Goal: Information Seeking & Learning: Learn about a topic

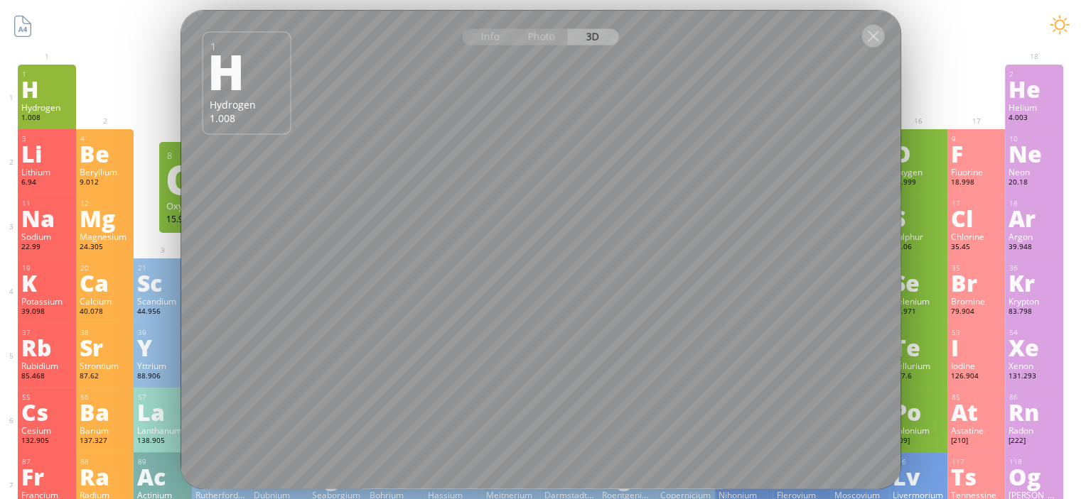
click at [872, 33] on div at bounding box center [872, 35] width 23 height 23
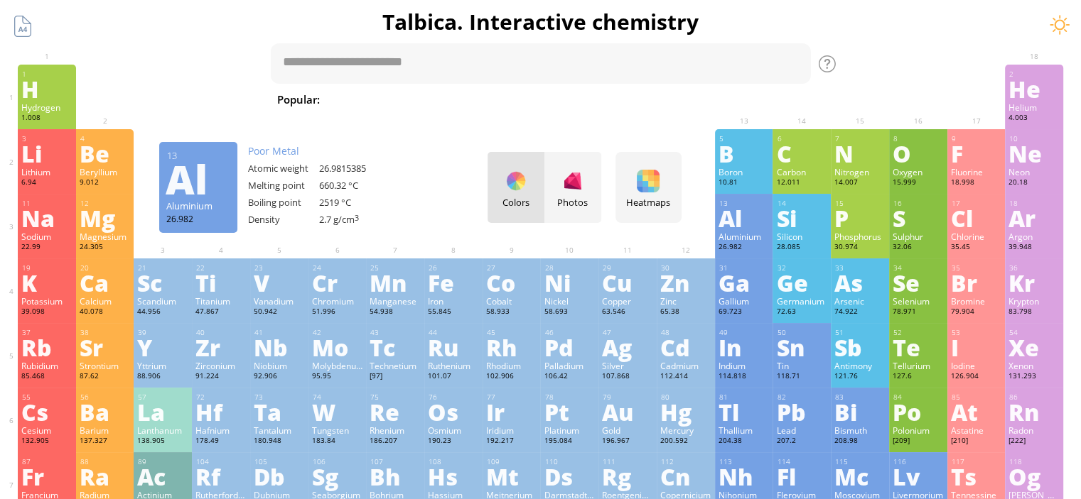
click at [738, 239] on div "Aluminium" at bounding box center [743, 236] width 51 height 11
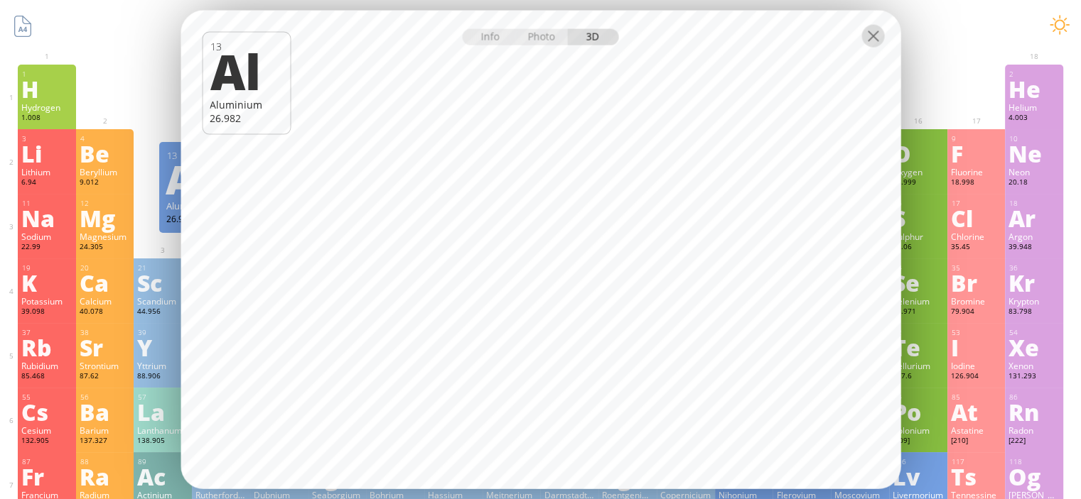
click at [870, 36] on div at bounding box center [872, 35] width 23 height 23
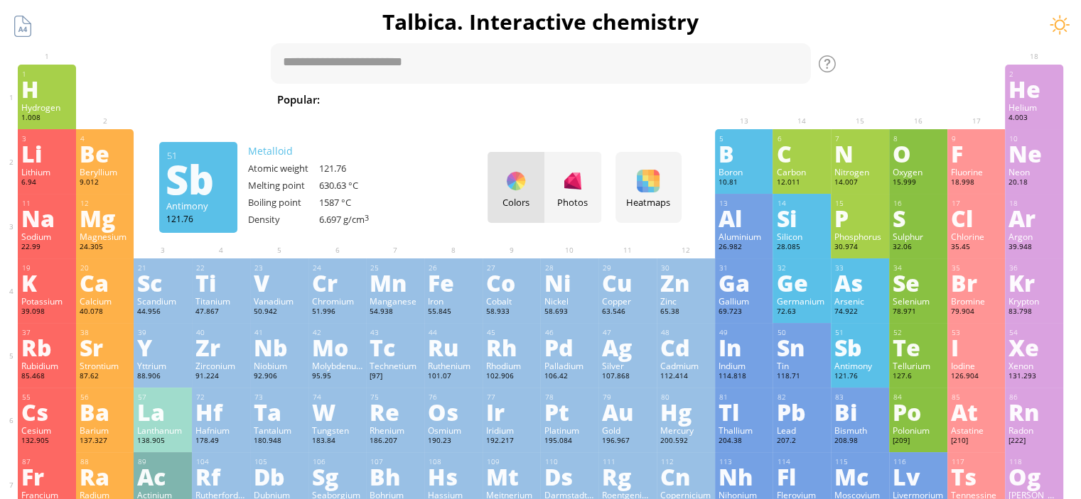
click at [863, 359] on div "Sb" at bounding box center [859, 347] width 51 height 23
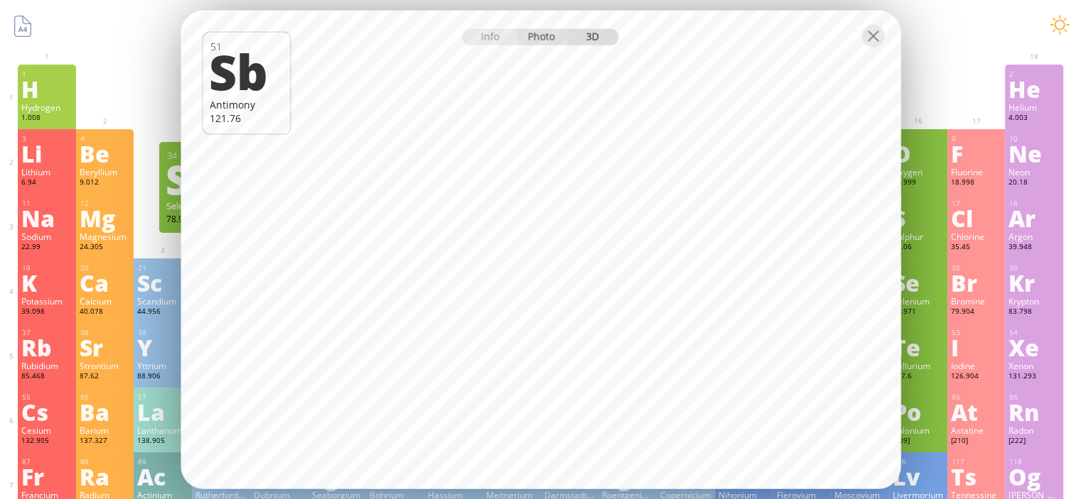
click at [534, 36] on div "Photo" at bounding box center [541, 36] width 51 height 16
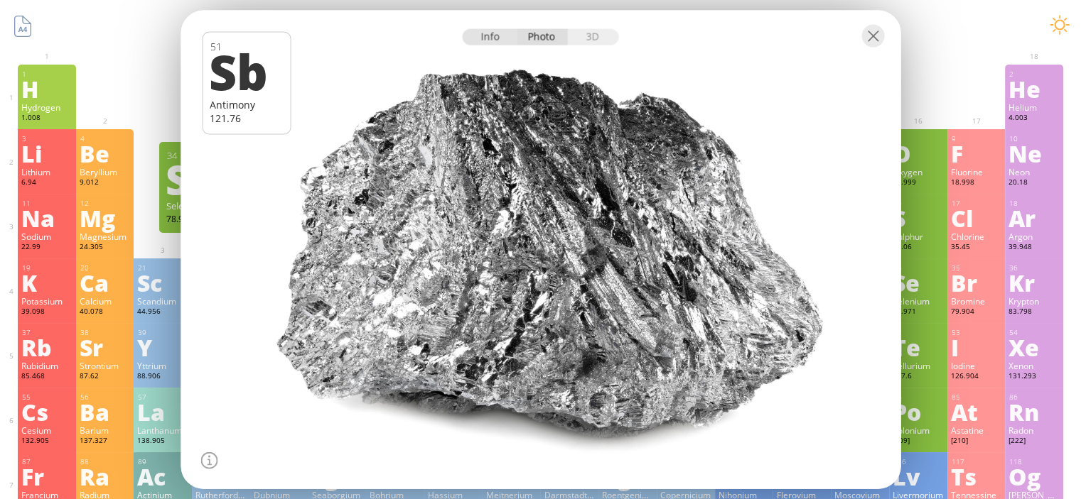
click at [492, 41] on div "Info" at bounding box center [489, 36] width 55 height 16
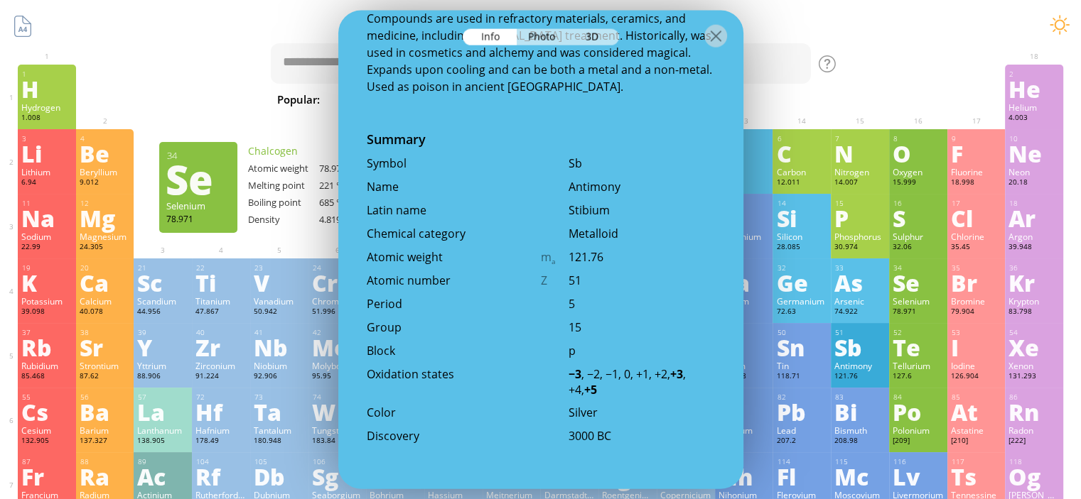
scroll to position [355, 0]
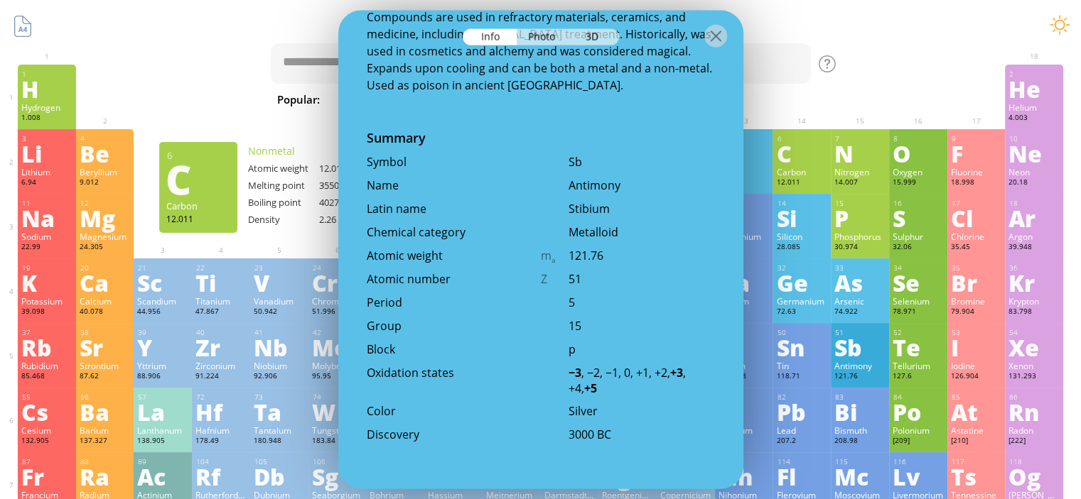
click at [776, 86] on div "Popular: Water H 2 O H 2 SO 4 HCl H 2 SO 4 + NaOH Methane [MEDICAL_DATA] Fe + O…" at bounding box center [540, 75] width 541 height 65
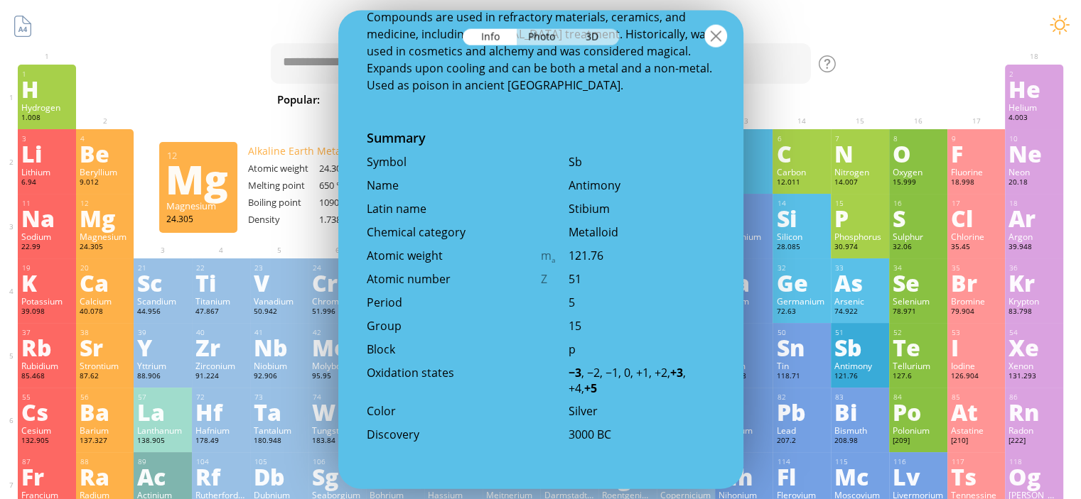
click at [705, 35] on div at bounding box center [715, 35] width 23 height 23
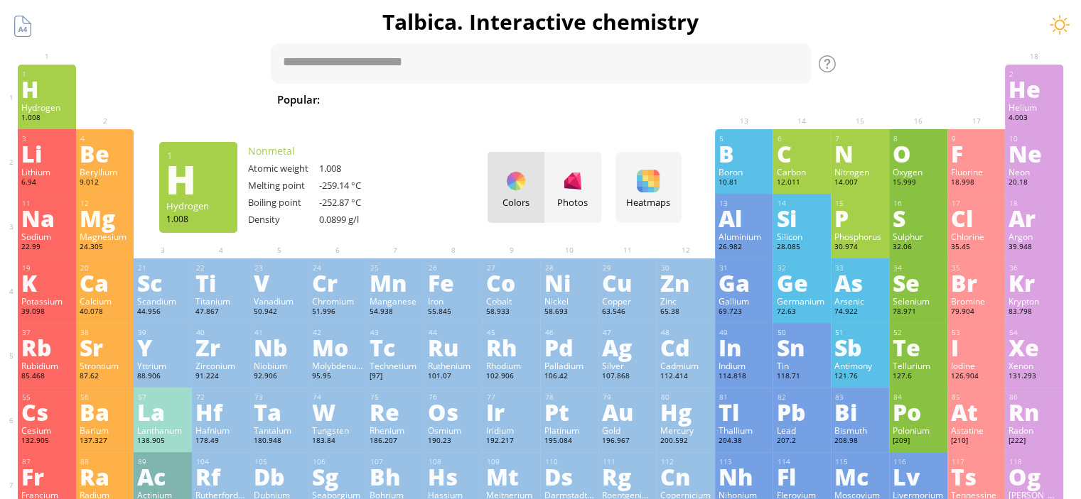
click at [50, 94] on div "H" at bounding box center [46, 88] width 51 height 23
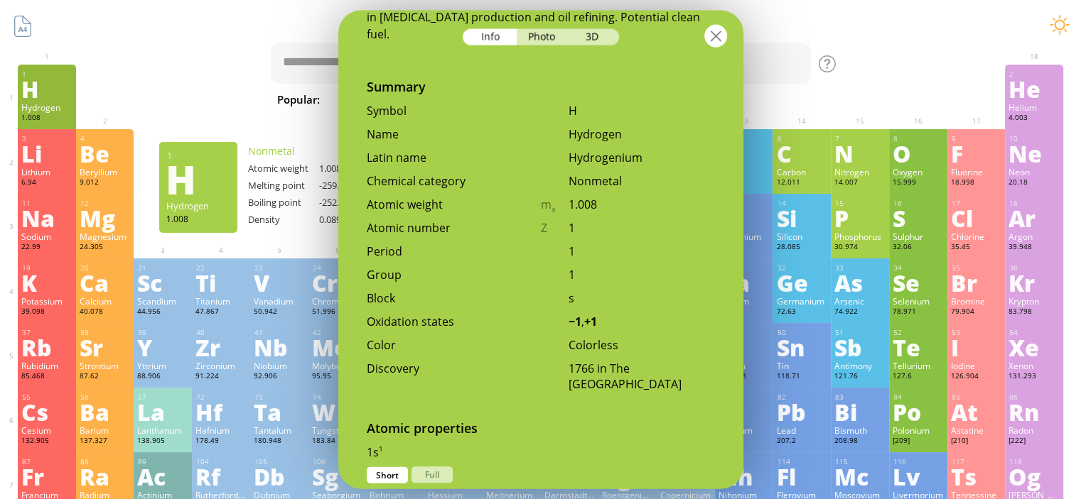
click at [709, 38] on div at bounding box center [715, 35] width 23 height 23
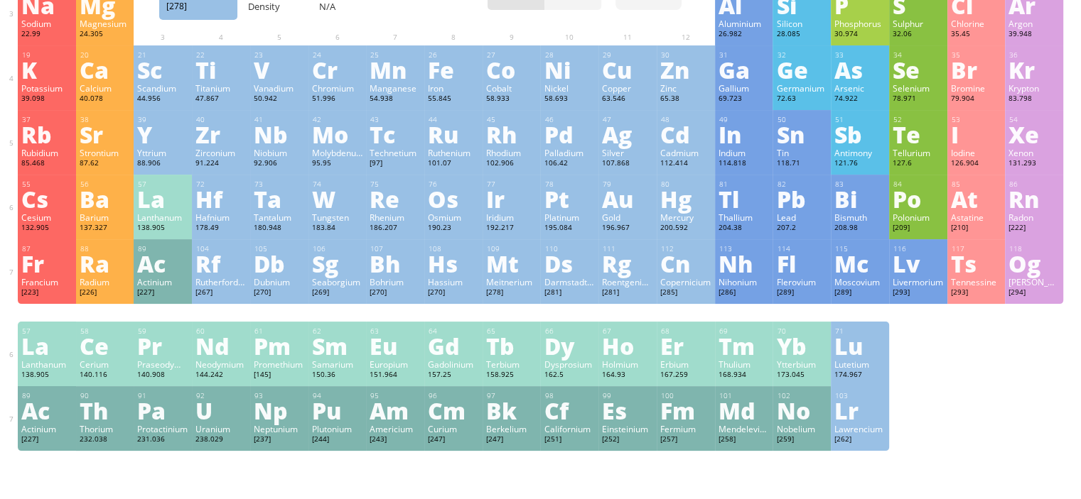
scroll to position [142, 0]
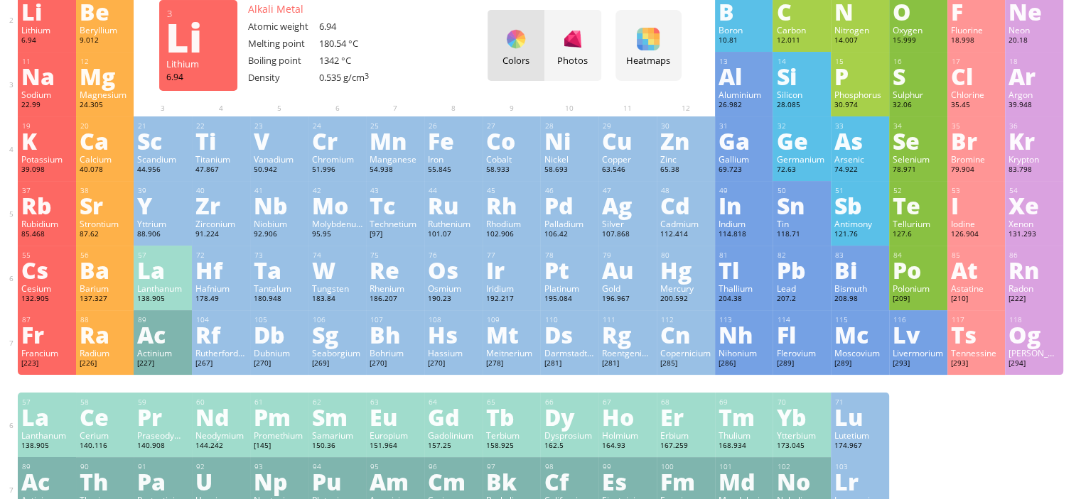
click at [36, 23] on div "Li" at bounding box center [46, 11] width 51 height 23
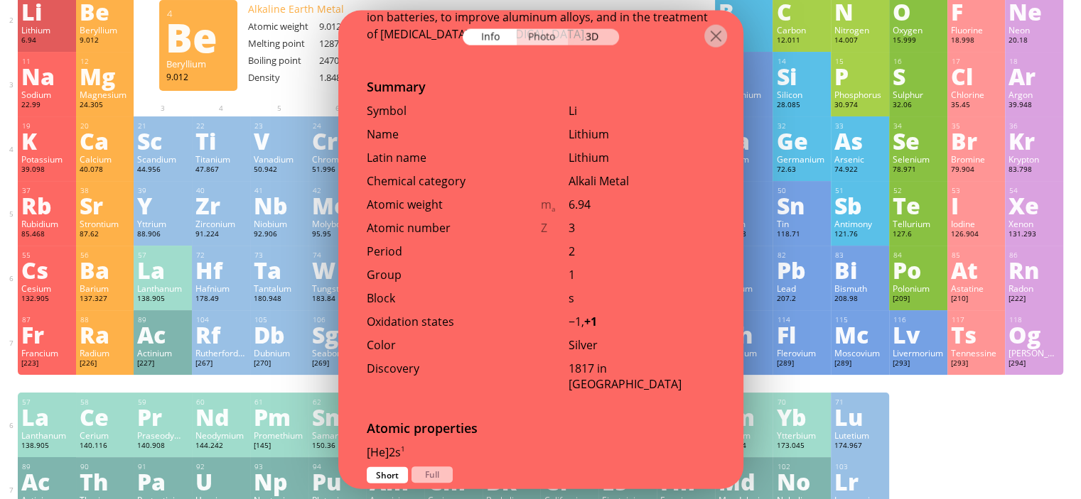
click at [554, 33] on div "Photo" at bounding box center [541, 36] width 51 height 16
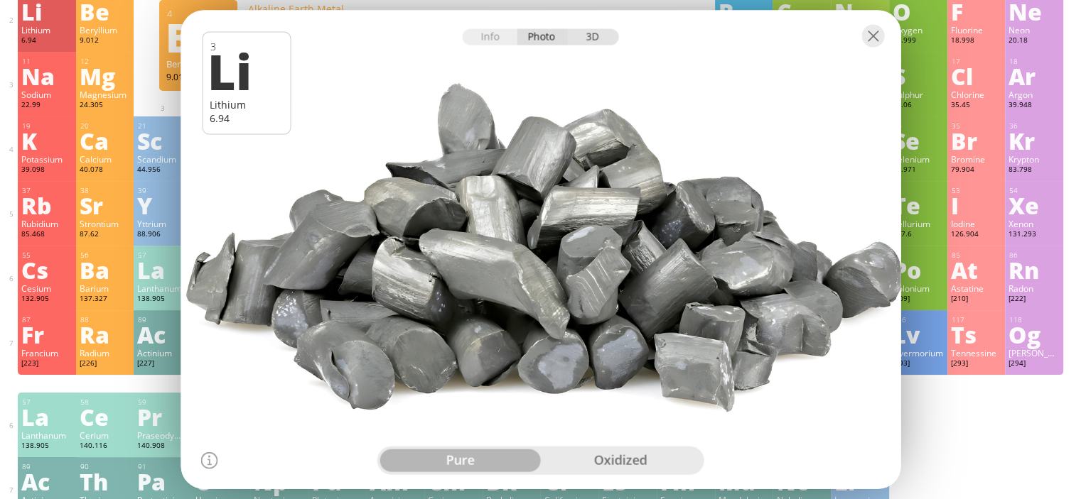
click at [587, 39] on div "3D" at bounding box center [593, 36] width 51 height 16
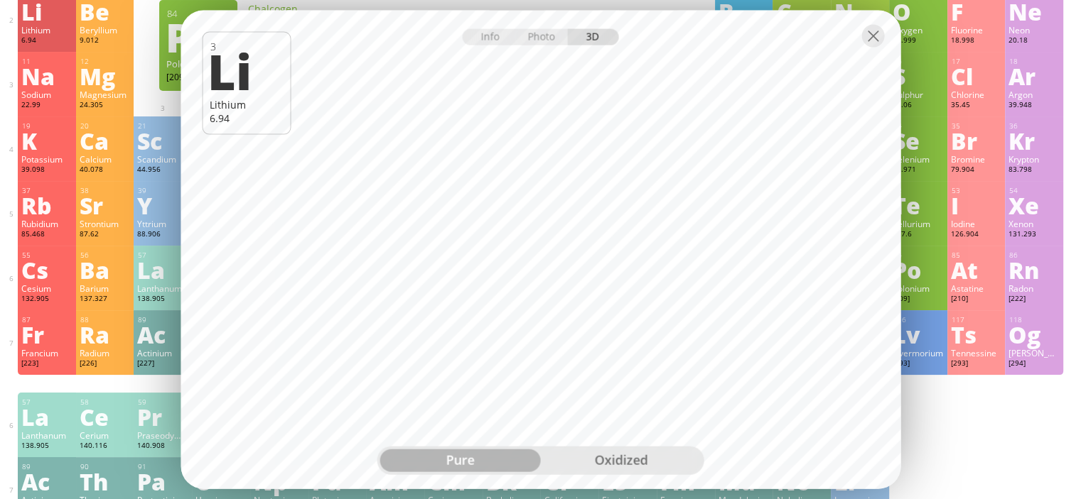
click at [622, 463] on div "oxidized" at bounding box center [621, 461] width 161 height 23
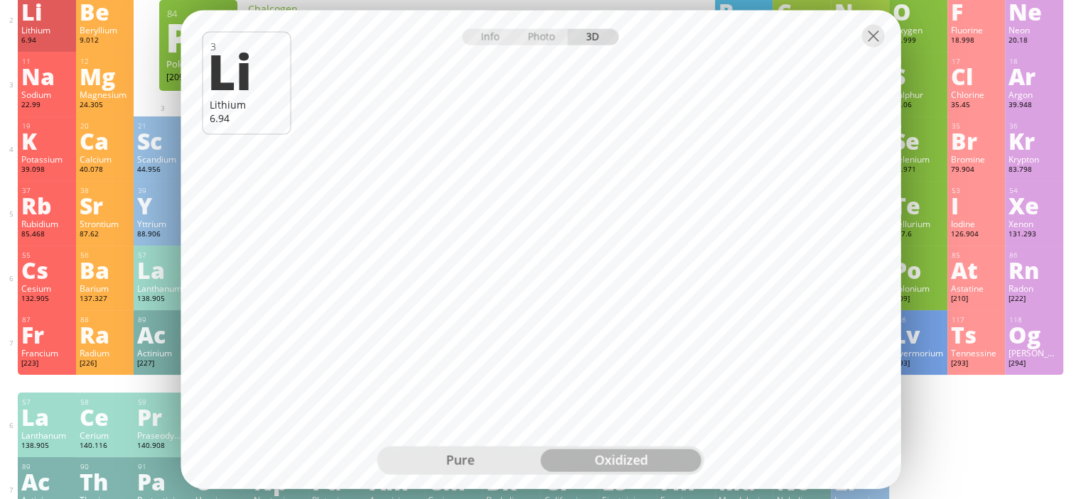
click at [457, 462] on div "pure" at bounding box center [460, 461] width 161 height 23
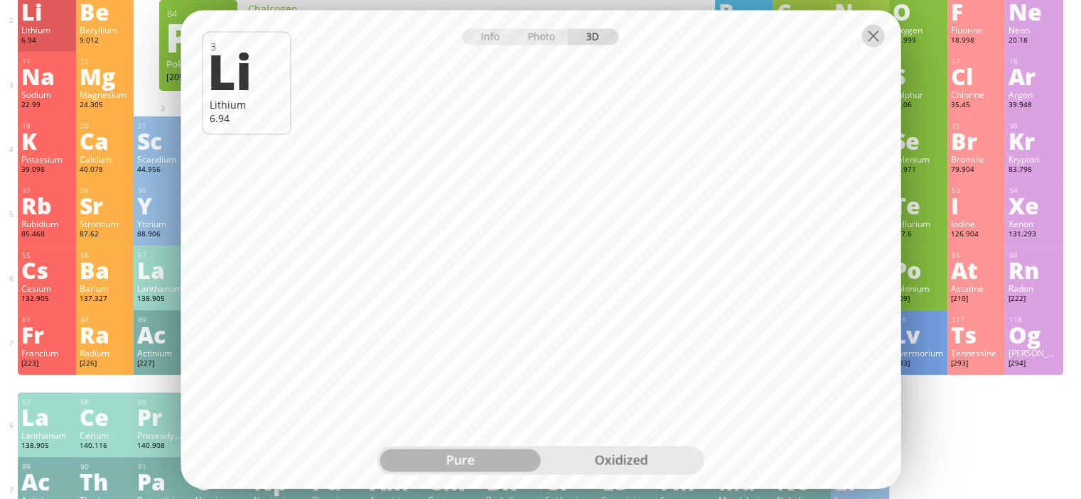
click at [870, 37] on div at bounding box center [872, 35] width 23 height 23
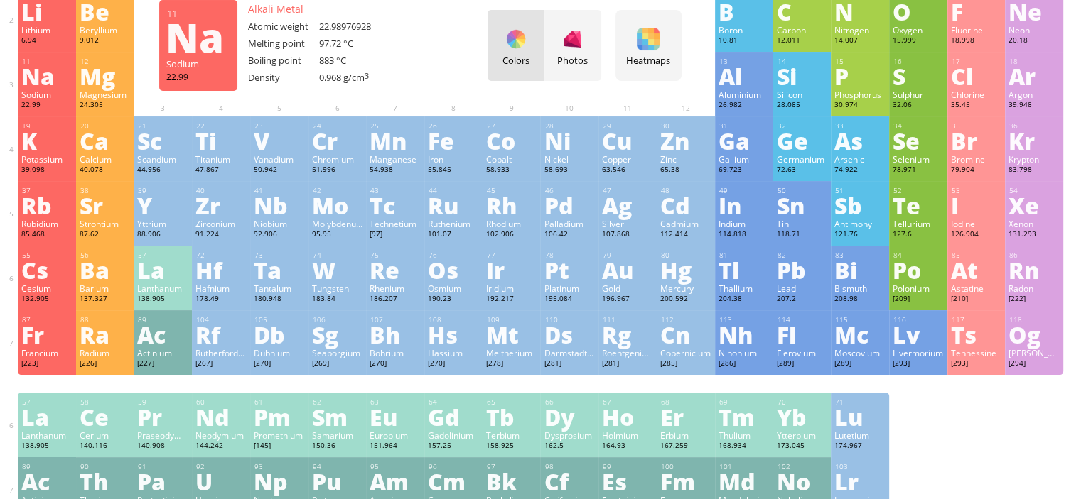
click at [44, 95] on div "Sodium" at bounding box center [46, 94] width 51 height 11
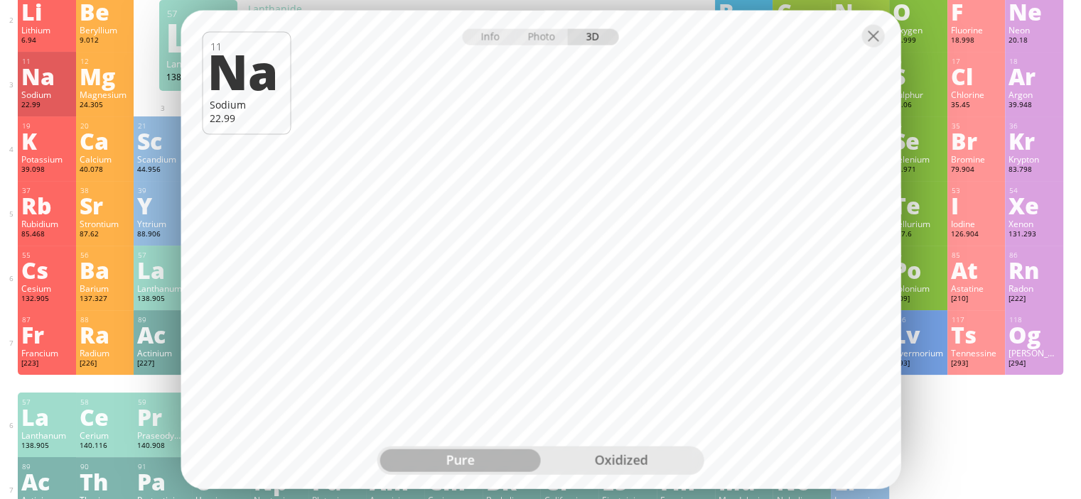
click at [637, 462] on div "oxidized" at bounding box center [621, 461] width 161 height 23
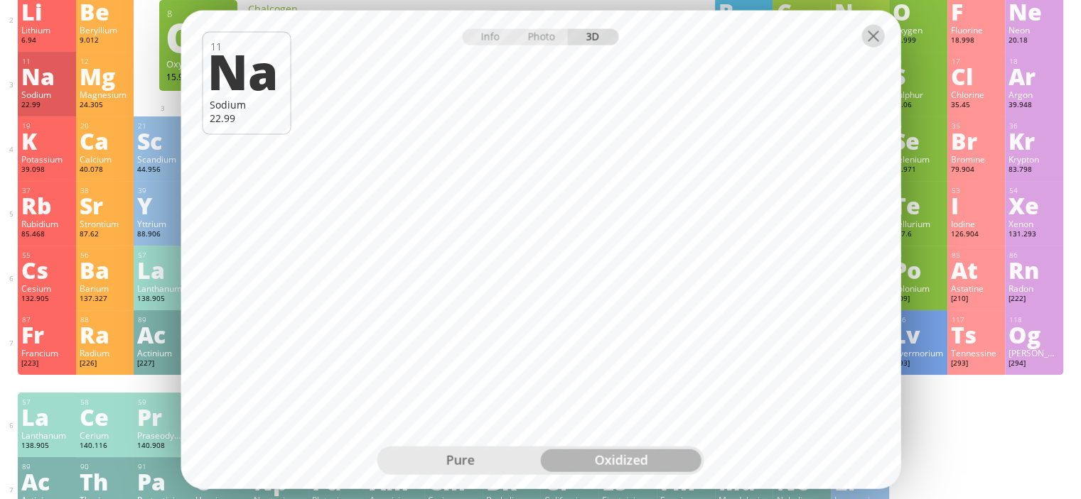
click at [878, 40] on div at bounding box center [872, 35] width 23 height 23
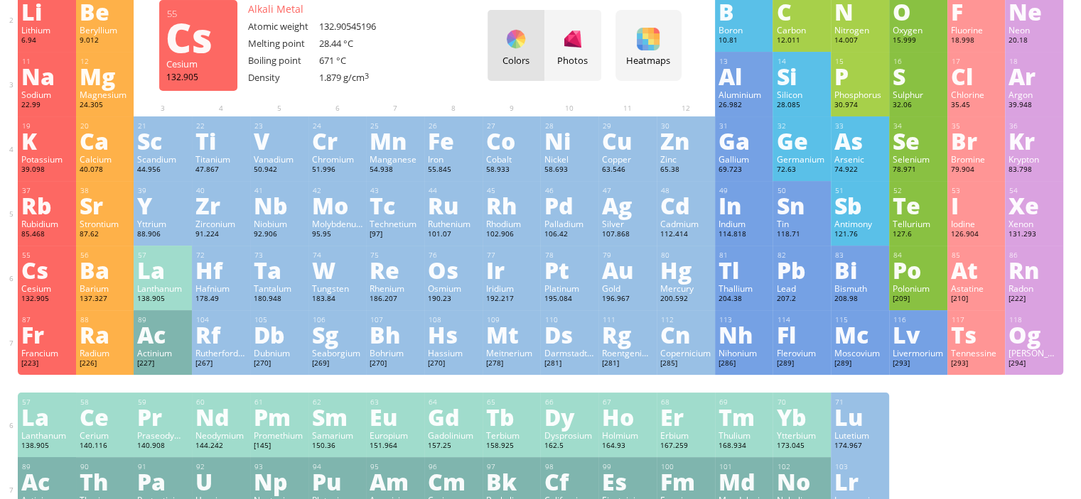
click at [51, 262] on div "Cs" at bounding box center [46, 270] width 51 height 23
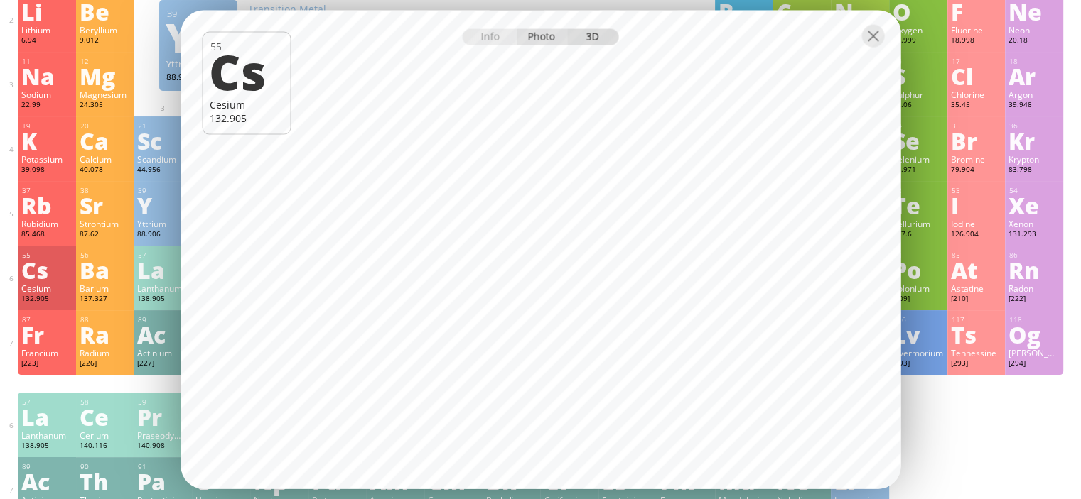
click at [546, 34] on div "Photo" at bounding box center [541, 36] width 51 height 16
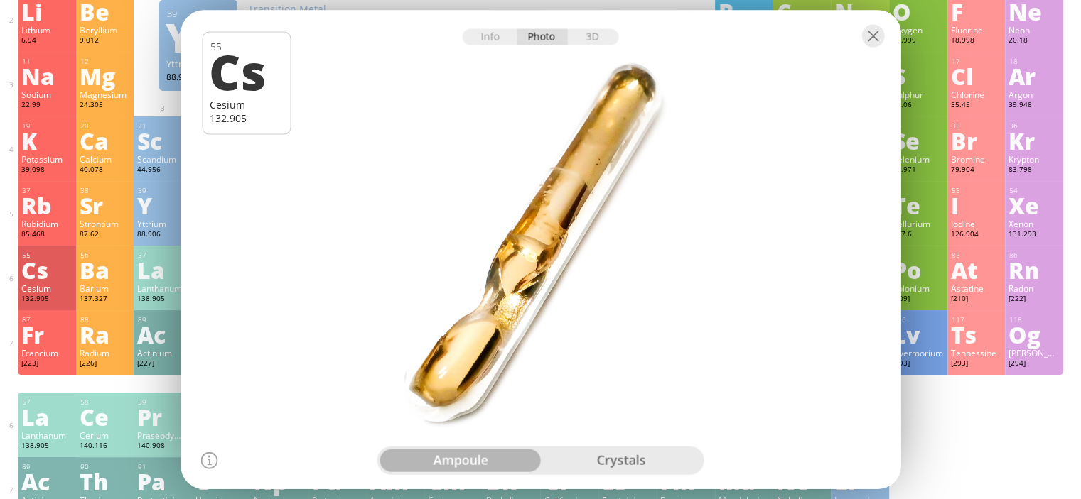
click at [637, 460] on div "crystals" at bounding box center [621, 461] width 161 height 23
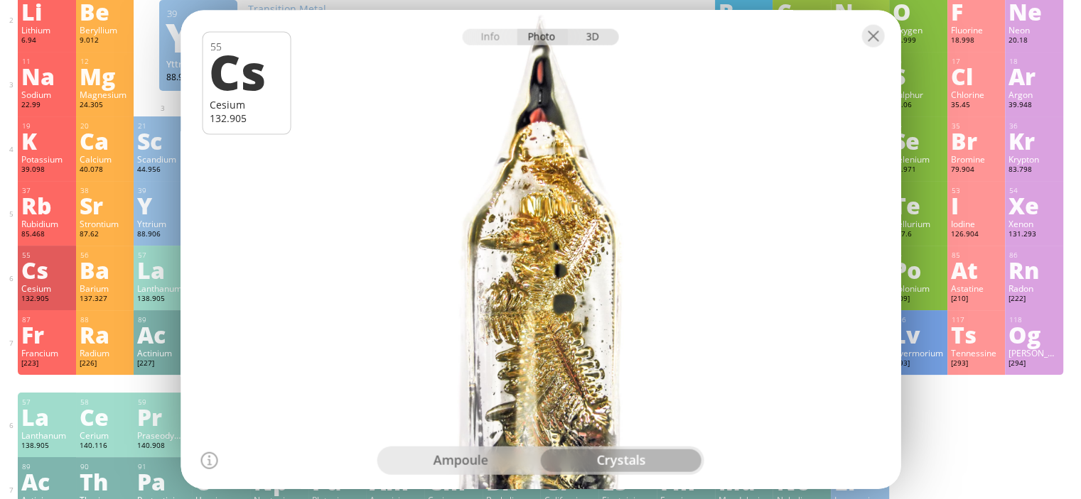
click at [588, 31] on div "3D" at bounding box center [593, 36] width 51 height 16
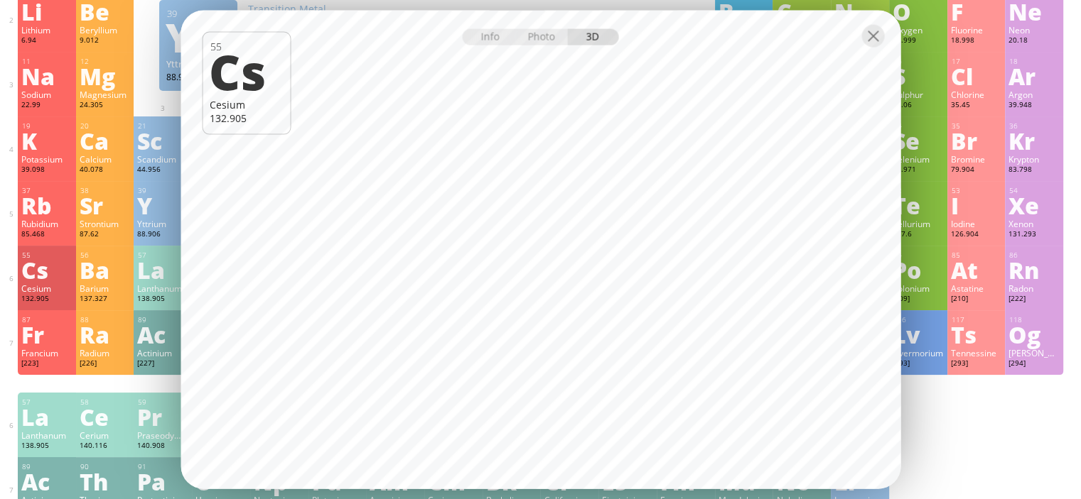
click at [597, 34] on div "Info Photo 3D" at bounding box center [540, 36] width 156 height 16
click at [537, 38] on div "Photo" at bounding box center [541, 36] width 51 height 16
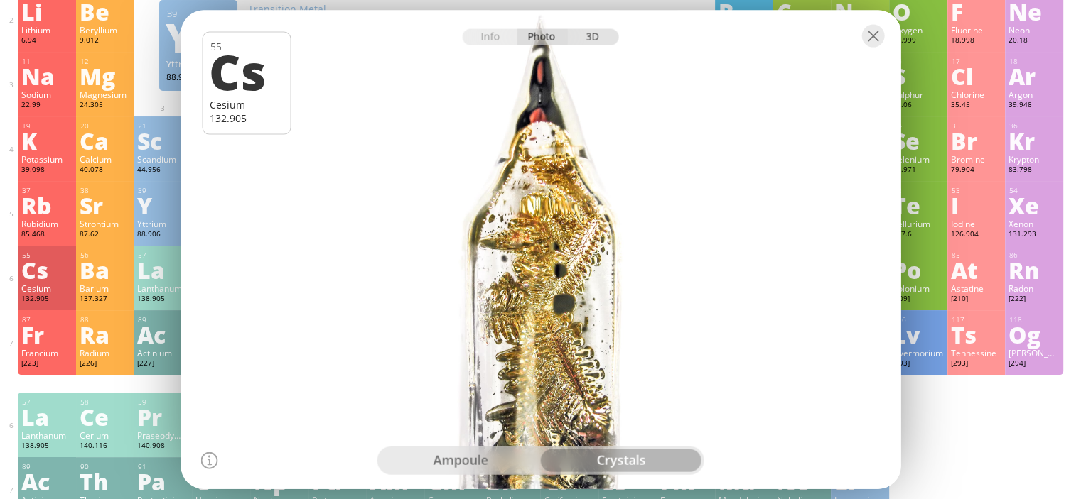
click at [580, 31] on div "3D" at bounding box center [593, 36] width 51 height 16
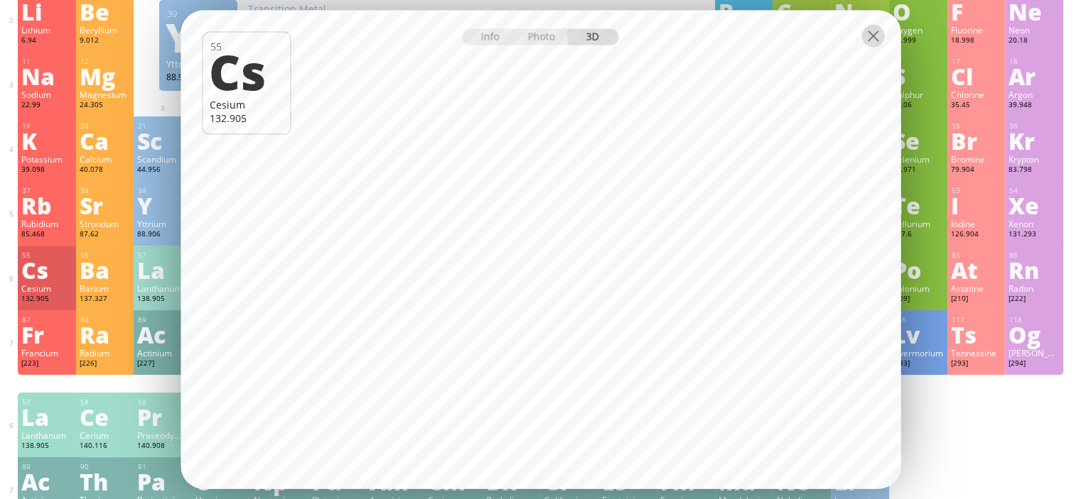
click at [867, 41] on div at bounding box center [872, 35] width 23 height 23
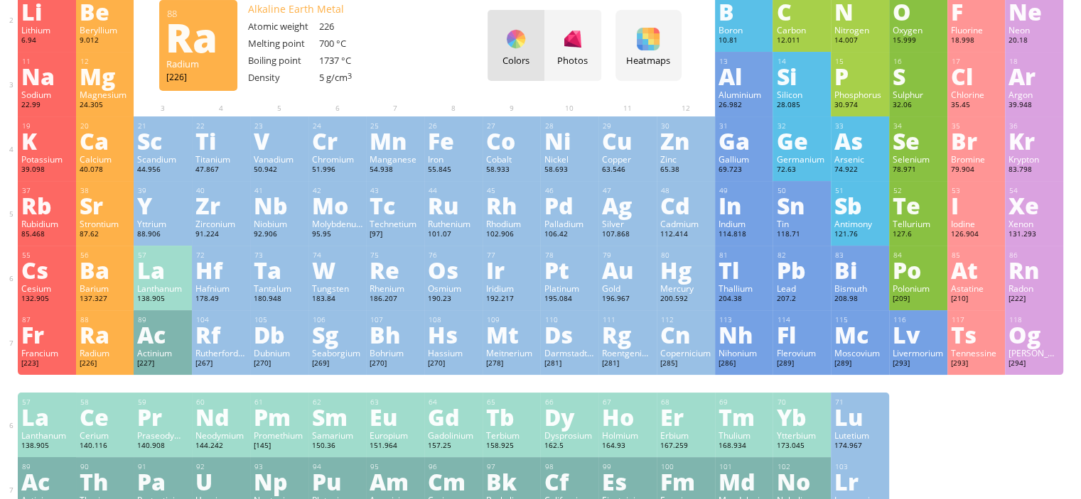
click at [94, 346] on div "Ra" at bounding box center [105, 334] width 51 height 23
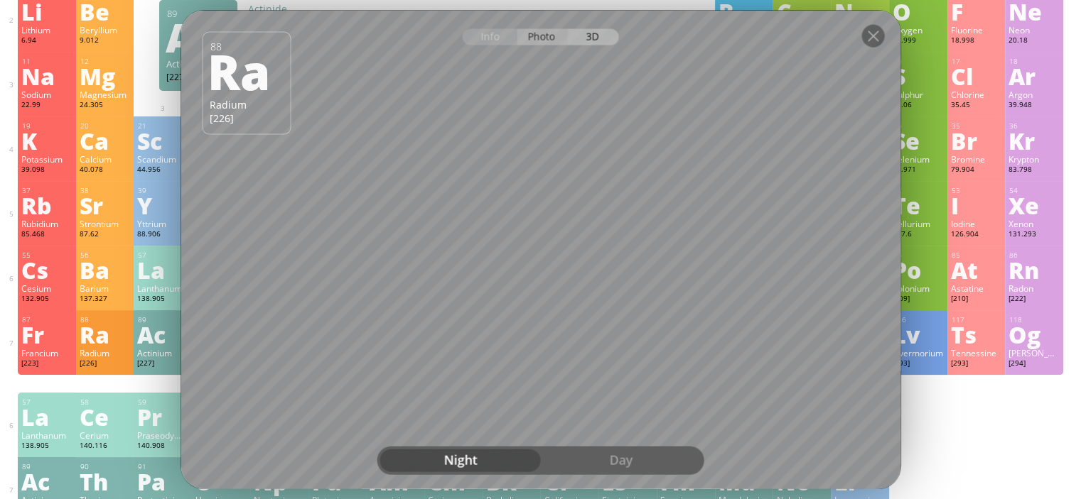
click at [554, 42] on div "Photo" at bounding box center [541, 36] width 51 height 16
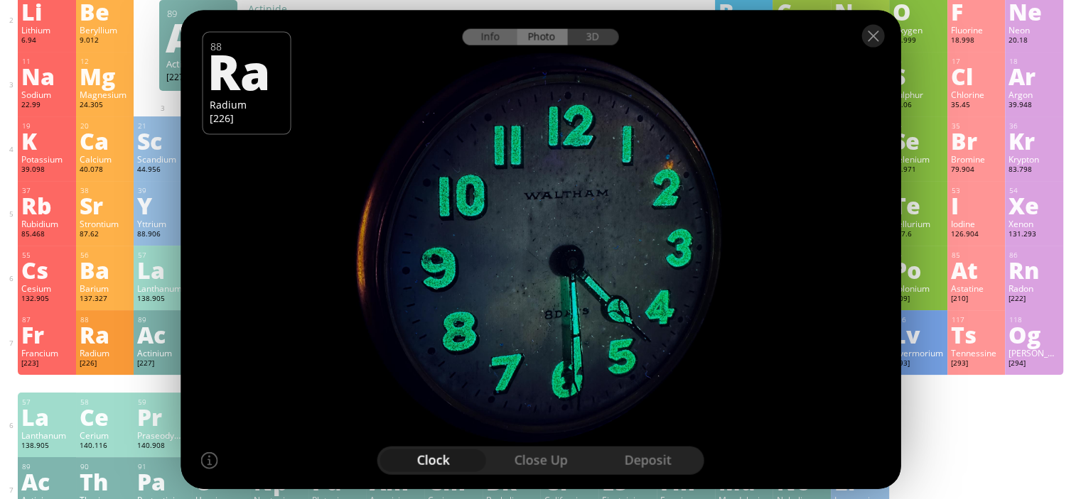
click at [499, 33] on div "Info" at bounding box center [489, 36] width 55 height 16
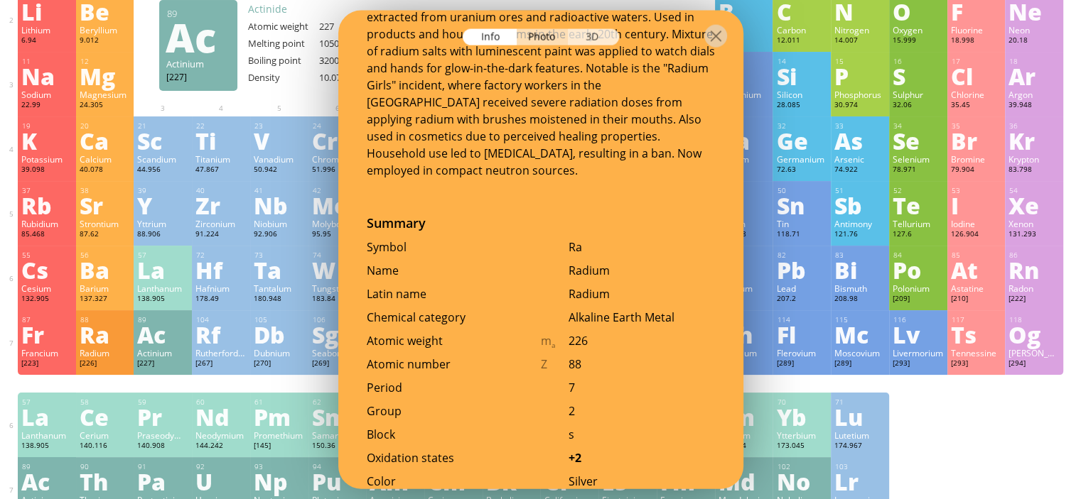
click at [607, 42] on div "3D" at bounding box center [593, 36] width 51 height 16
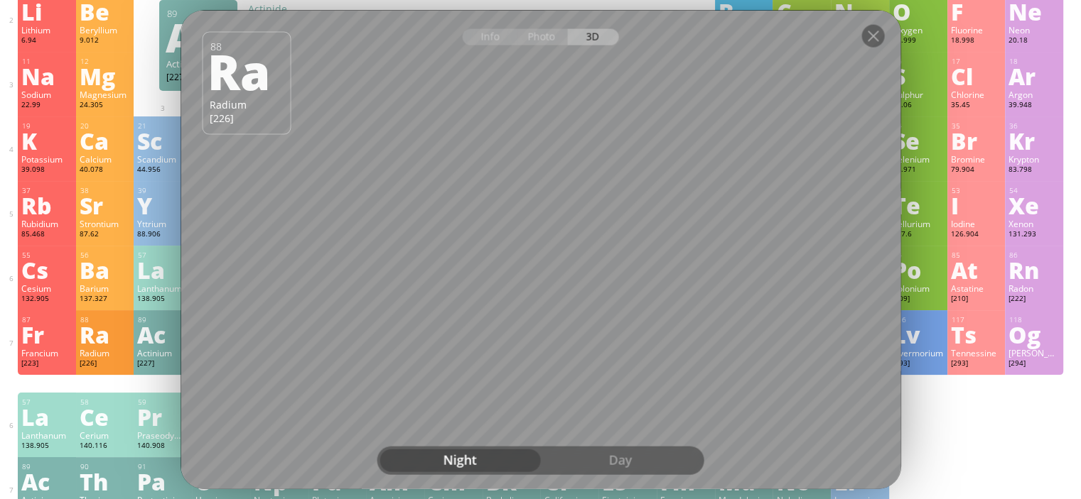
click at [616, 457] on div "Day" at bounding box center [621, 461] width 161 height 23
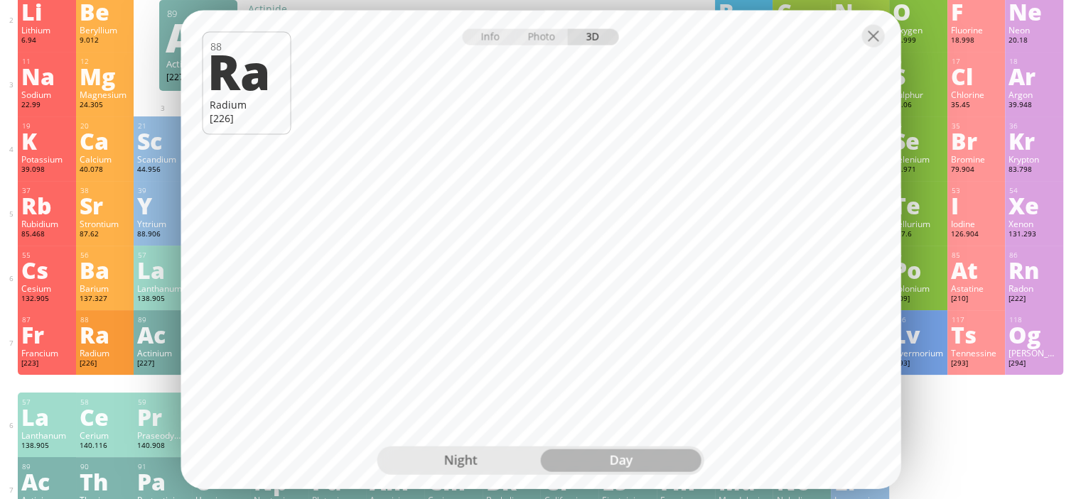
click at [475, 459] on div "Night" at bounding box center [460, 461] width 161 height 23
